Goal: Information Seeking & Learning: Find specific fact

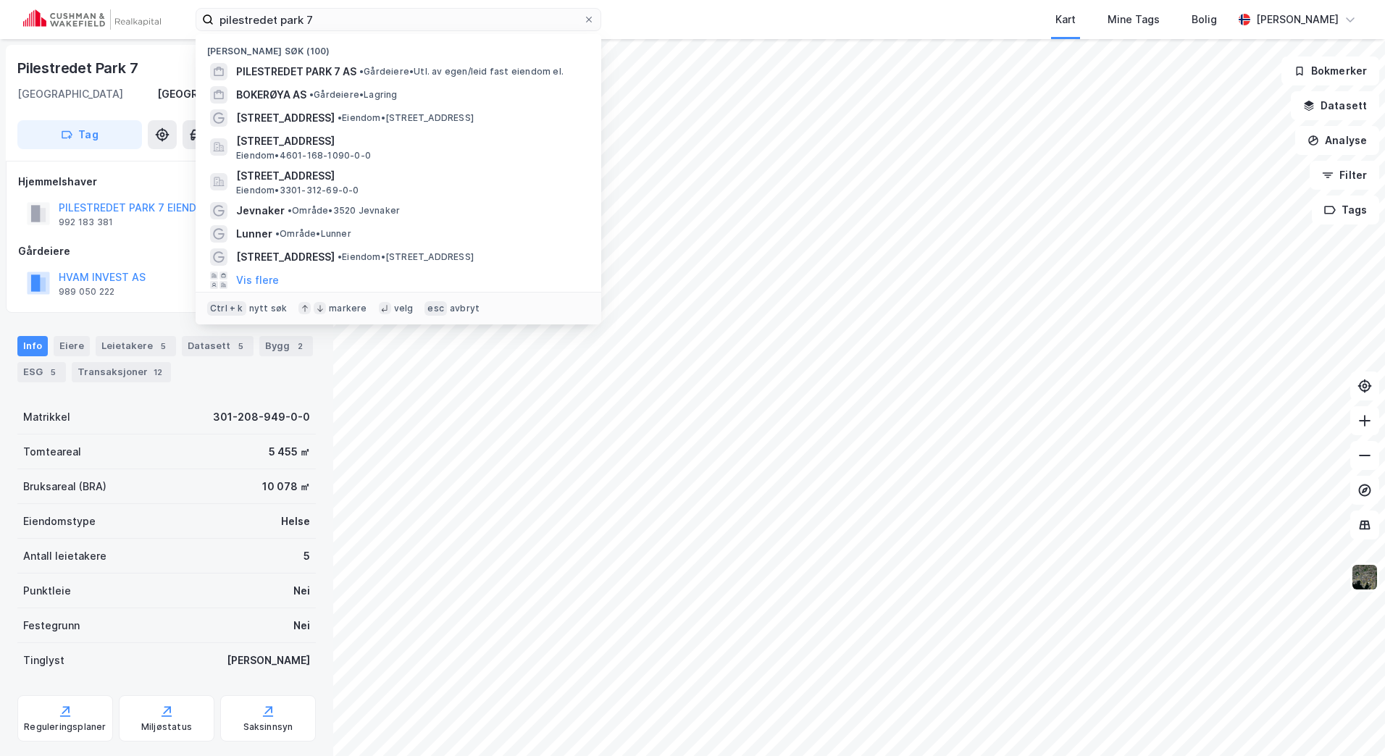
click at [124, 24] on div "pilestredet park 7 Nylige søk (100) PILESTREDET PARK 7 AS • Gårdeiere • Utl. av…" at bounding box center [692, 19] width 1385 height 39
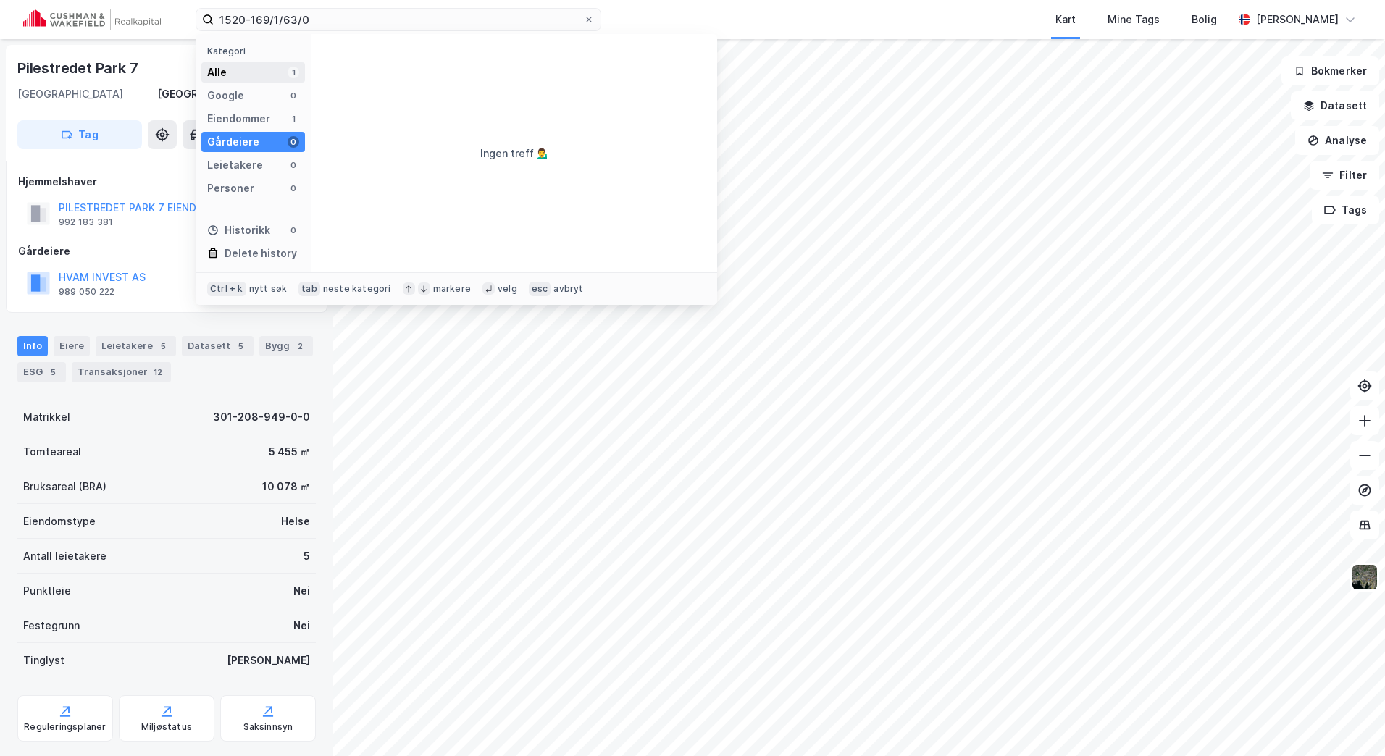
click at [263, 63] on div "Alle 1" at bounding box center [253, 72] width 104 height 20
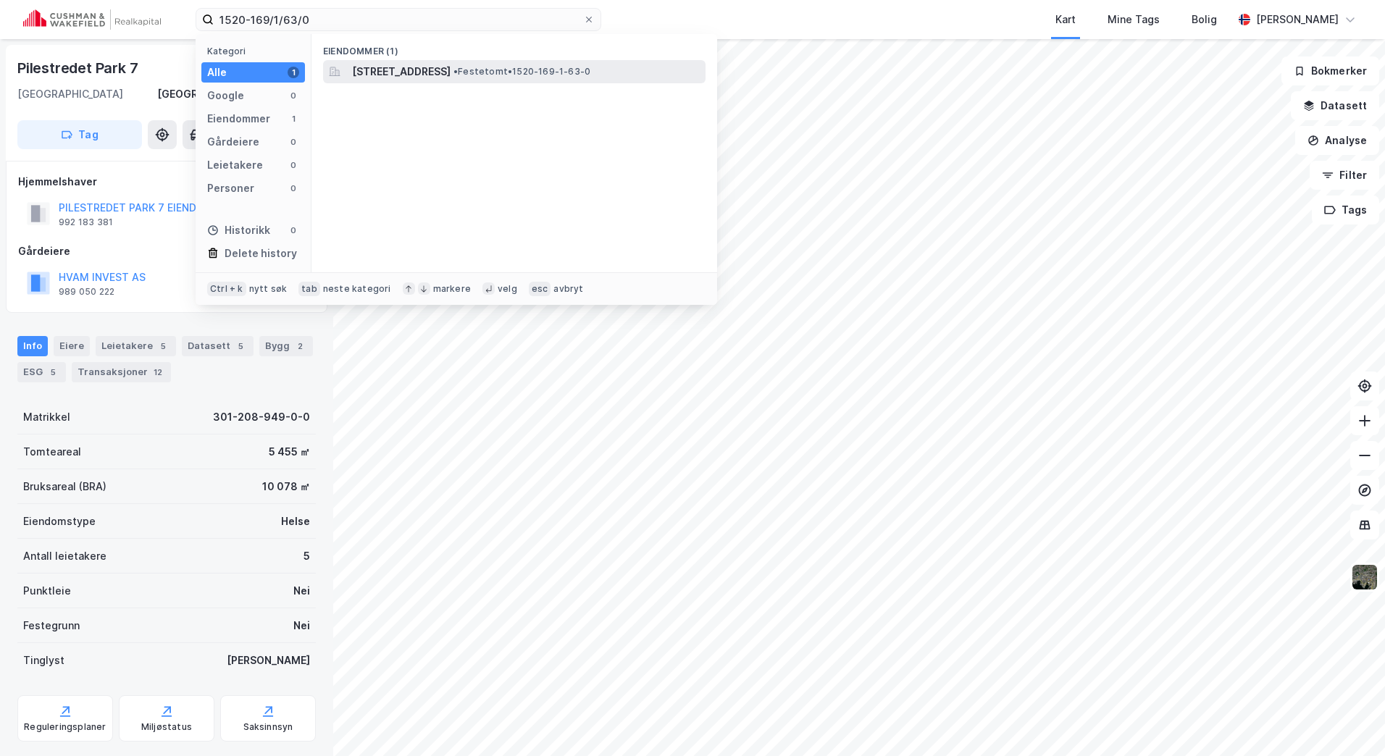
click at [400, 70] on span "[STREET_ADDRESS]" at bounding box center [401, 71] width 98 height 17
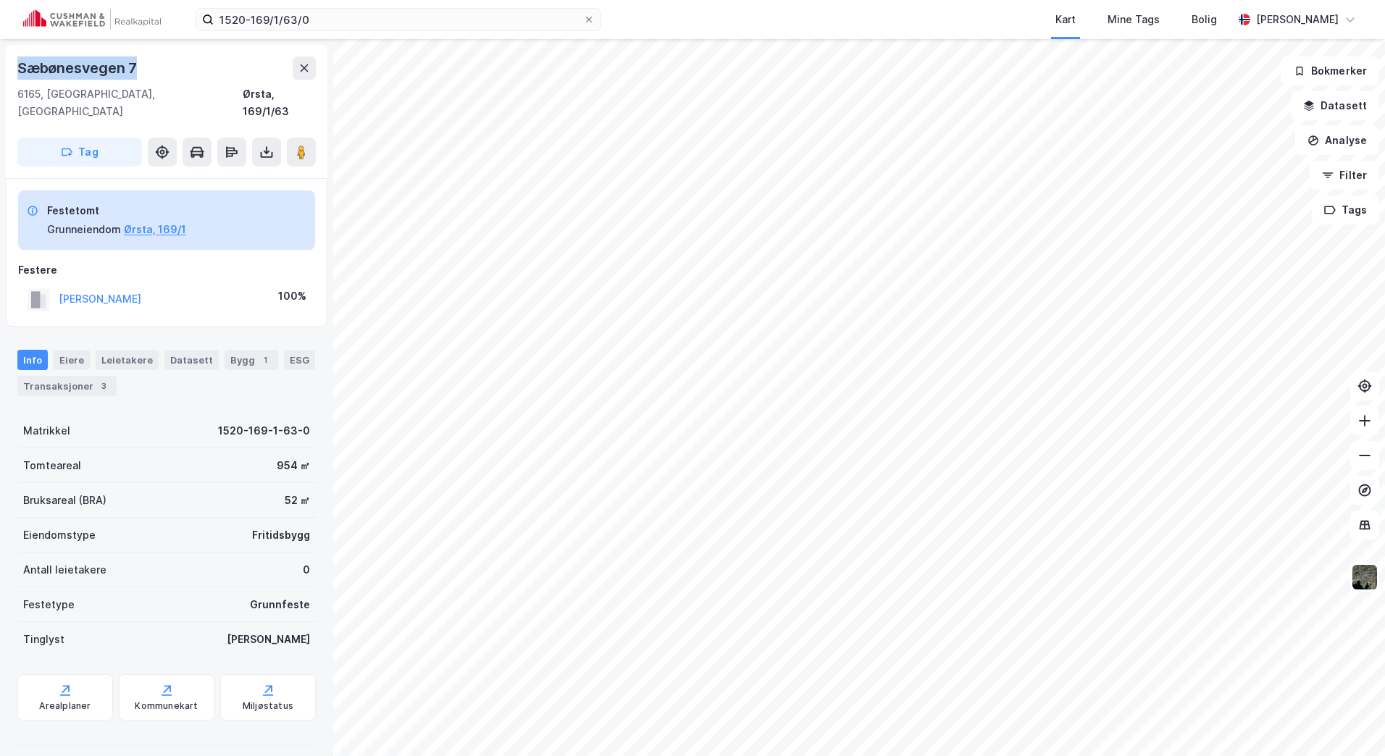
drag, startPoint x: 169, startPoint y: 80, endPoint x: -13, endPoint y: 77, distance: 182.5
click at [0, 77] on html "1520-169/1/63/0 Kart Mine Tags Bolig [PERSON_NAME] [STREET_ADDRESS], [GEOGRAPHI…" at bounding box center [692, 378] width 1385 height 756
copy div "Sæbønesvegen 7"
drag, startPoint x: 304, startPoint y: 39, endPoint x: 322, endPoint y: 33, distance: 18.6
click at [304, 39] on div "Sæbønesvegen 7 6165, [GEOGRAPHIC_DATA], [GEOGRAPHIC_DATA], 169/1/63 Tag Festeto…" at bounding box center [166, 397] width 333 height 717
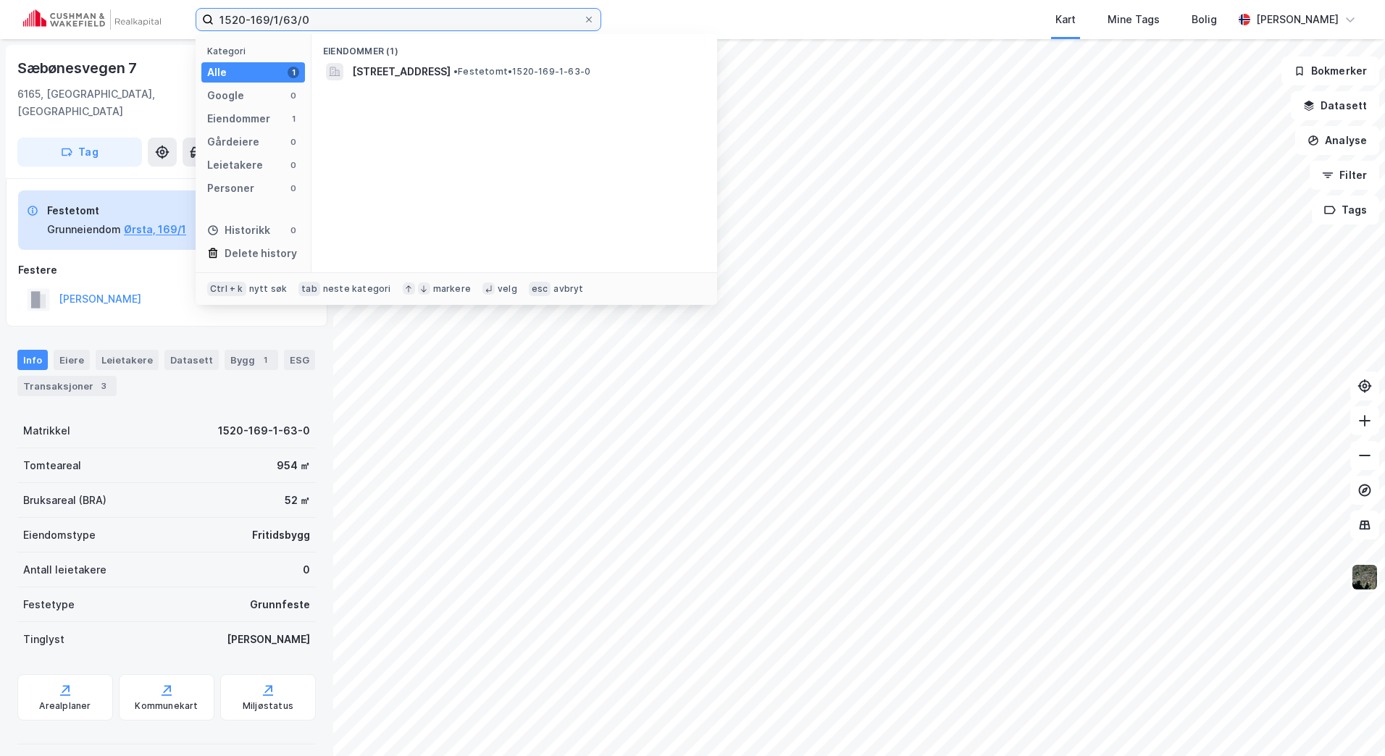
drag, startPoint x: 105, startPoint y: 10, endPoint x: 40, endPoint y: 7, distance: 65.3
click at [40, 7] on div "1520-169/1/63/0 Kategori Alle 1 Google 0 Eiendommer 1 Gårdeiere 0 Leietakere 0 …" at bounding box center [692, 19] width 1385 height 39
paste input "5028-10/1/36/0"
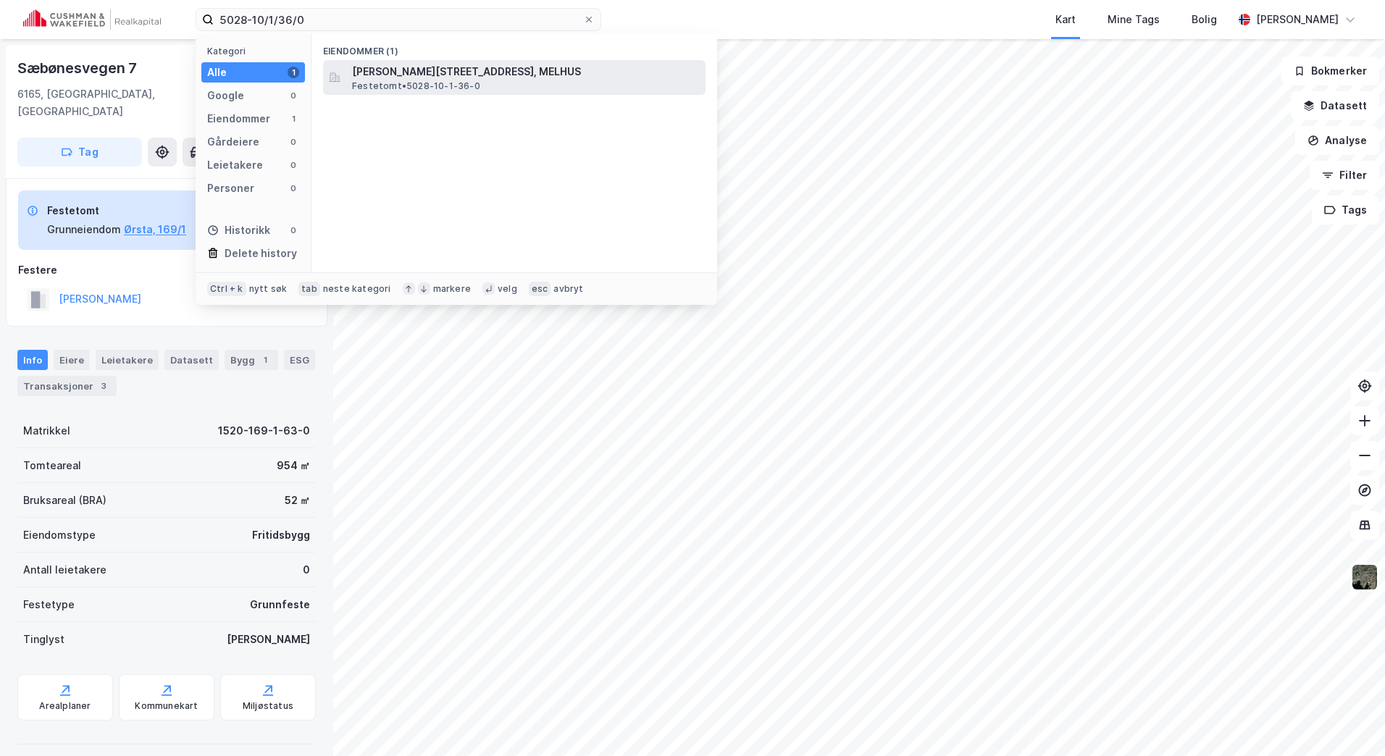
click at [456, 75] on span "[PERSON_NAME][STREET_ADDRESS], MELHUS" at bounding box center [526, 71] width 348 height 17
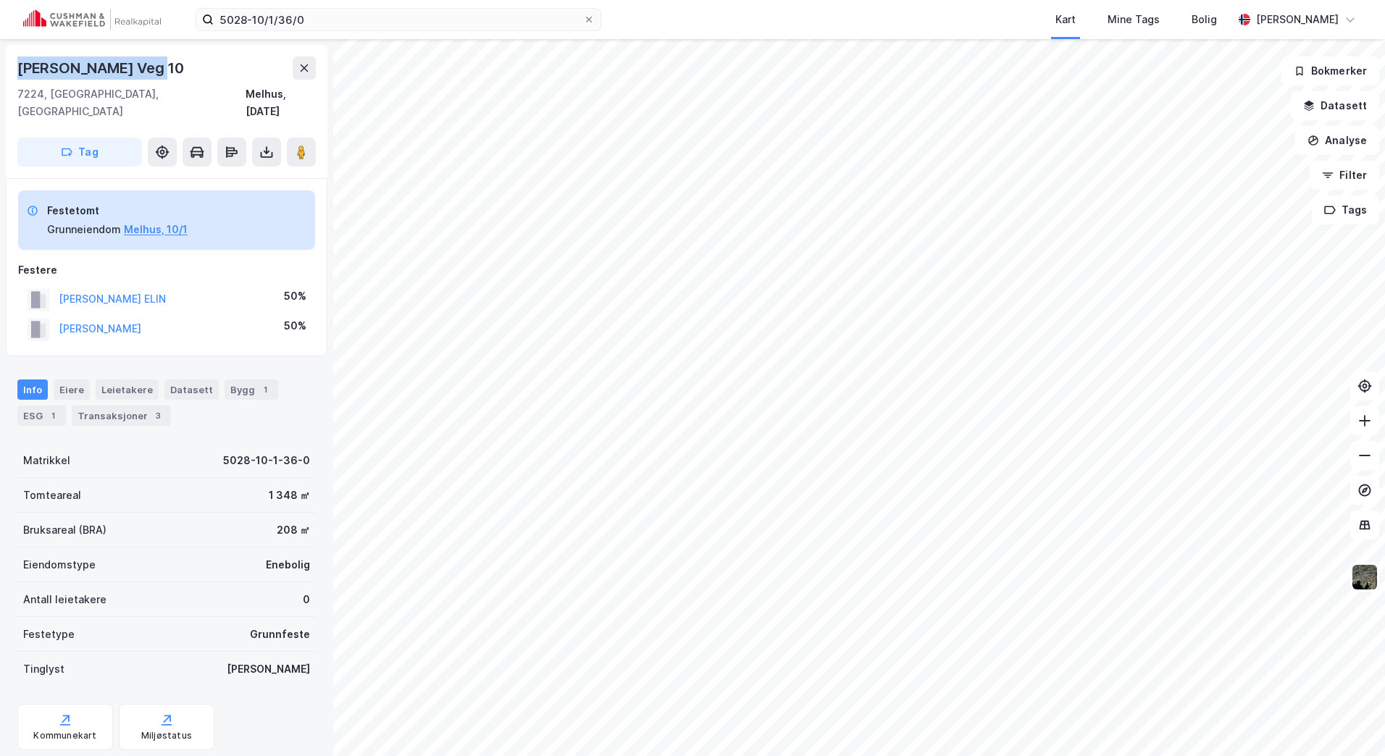
drag, startPoint x: 66, startPoint y: 62, endPoint x: 8, endPoint y: 59, distance: 58.0
click at [8, 59] on div "[PERSON_NAME][STREET_ADDRESS][DATE]" at bounding box center [167, 111] width 322 height 133
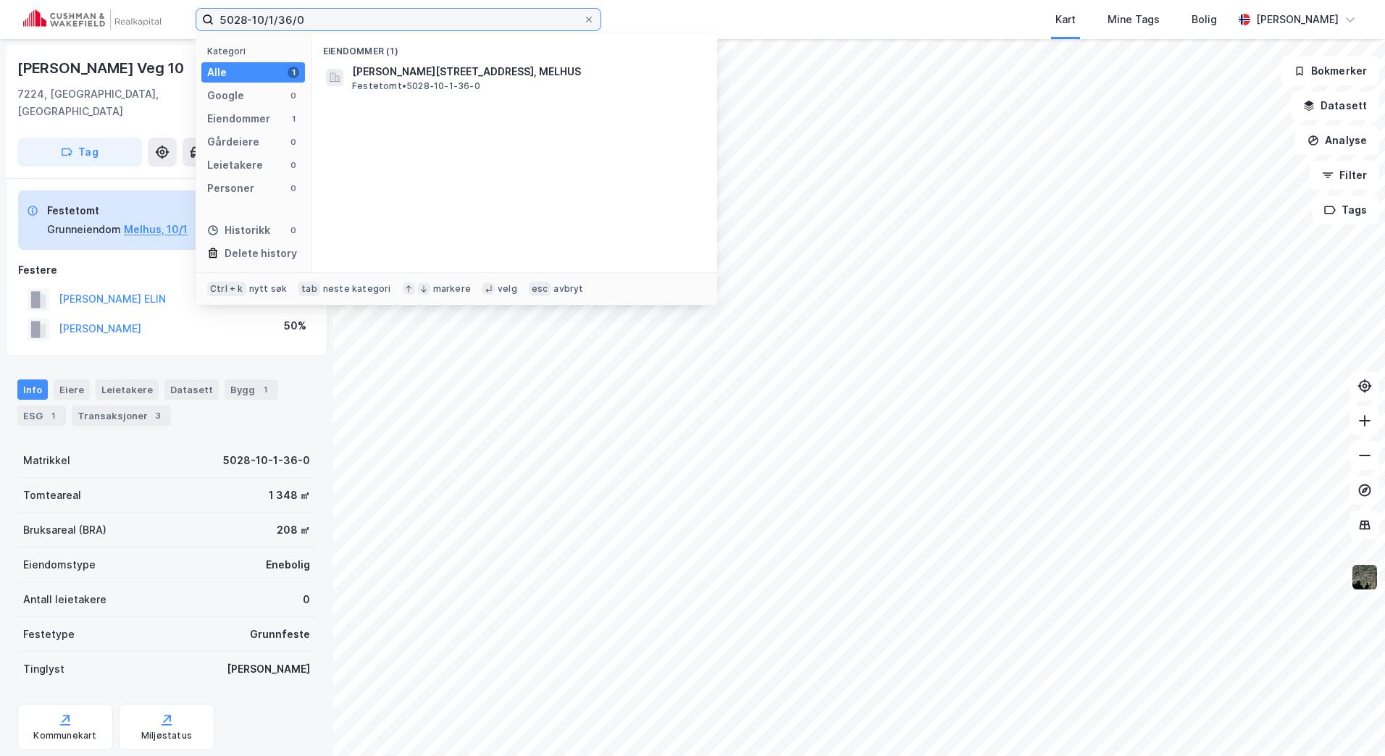
drag, startPoint x: 313, startPoint y: 14, endPoint x: 125, endPoint y: 12, distance: 187.6
click at [125, 12] on div "5028-10/1/36/0 Kategori Alle 1 Google 0 Eiendommer 1 Gårdeiere 0 Leietakere 0 P…" at bounding box center [692, 19] width 1385 height 39
paste input "1508-139-25-9-"
type input "1508-139-25-9-0"
click at [433, 71] on span "[STREET_ADDRESS]" at bounding box center [401, 71] width 98 height 17
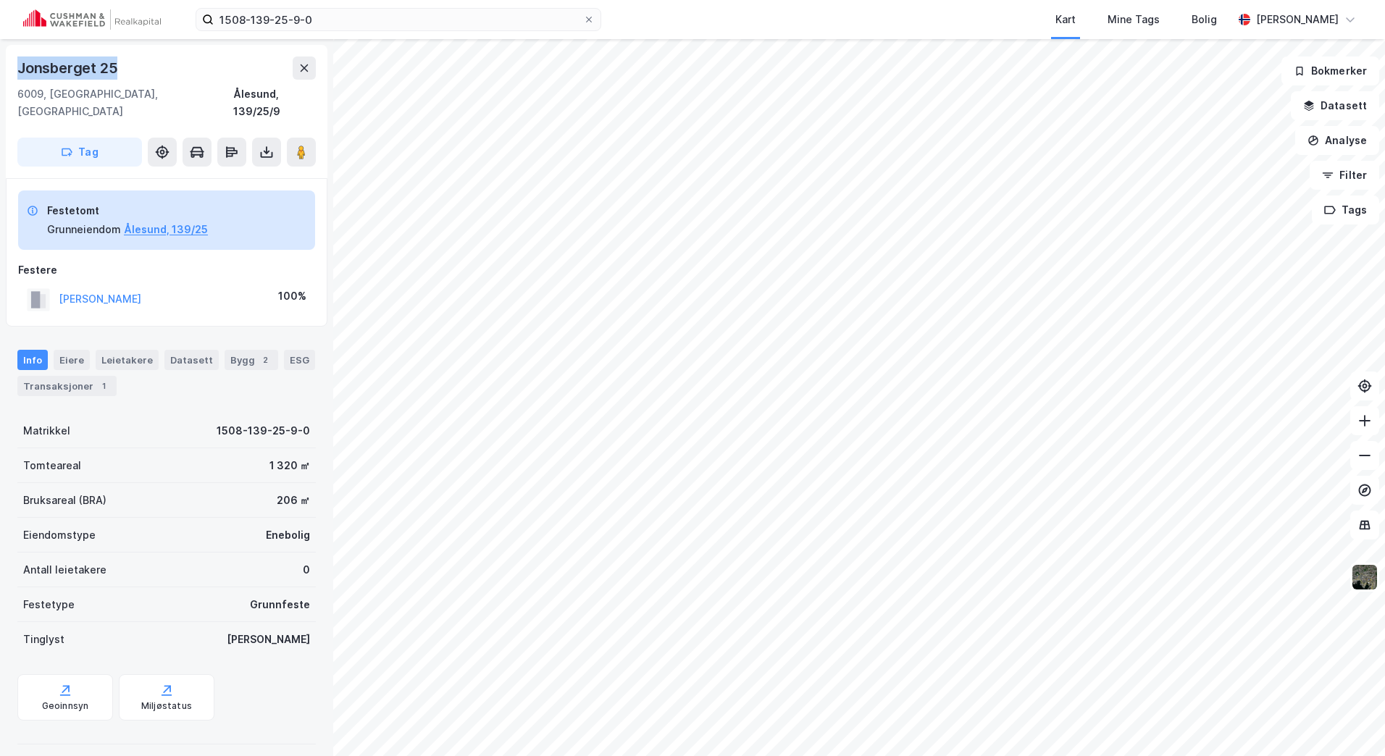
drag, startPoint x: 135, startPoint y: 70, endPoint x: -32, endPoint y: 69, distance: 167.3
click at [0, 69] on html "1508-139-25-9-0 Kart Mine Tags Bolig [PERSON_NAME] [STREET_ADDRESS], [GEOGRAPHI…" at bounding box center [692, 378] width 1385 height 756
copy div "Jonsberget 25"
